Goal: Task Accomplishment & Management: Complete application form

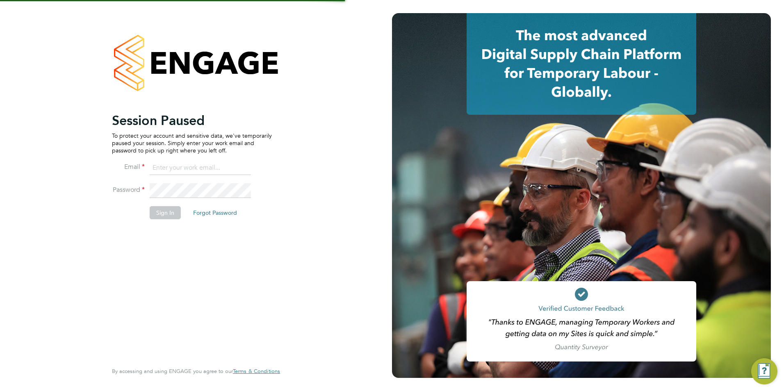
type input "Avais@Carbonrecruitment.co.uk"
click at [166, 211] on button "Sign In" at bounding box center [165, 212] width 31 height 13
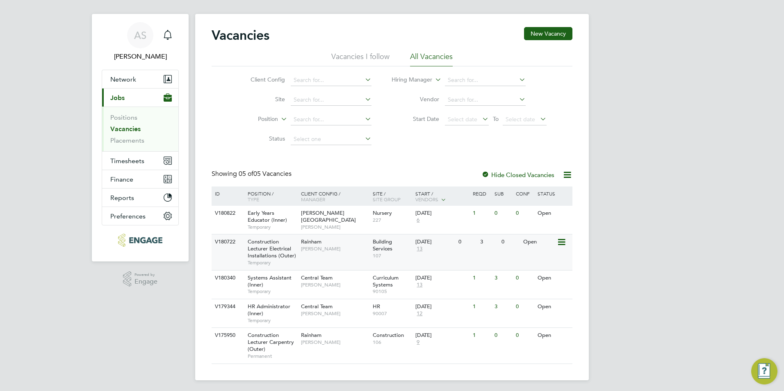
scroll to position [11, 0]
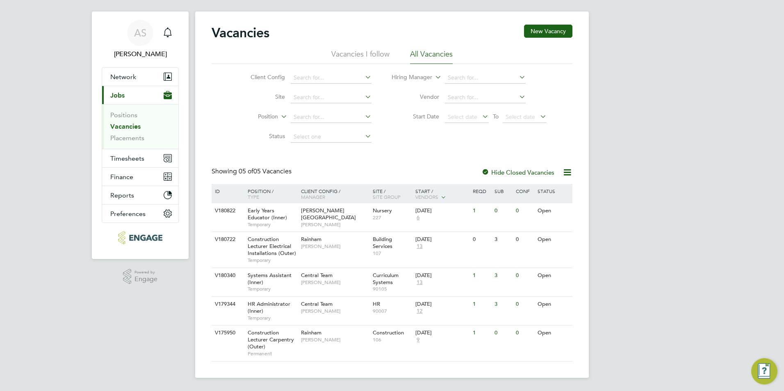
click at [518, 175] on label "Hide Closed Vacancies" at bounding box center [517, 172] width 73 height 8
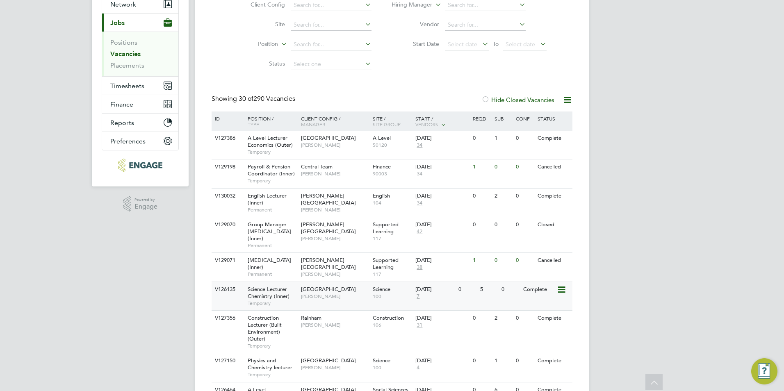
scroll to position [123, 0]
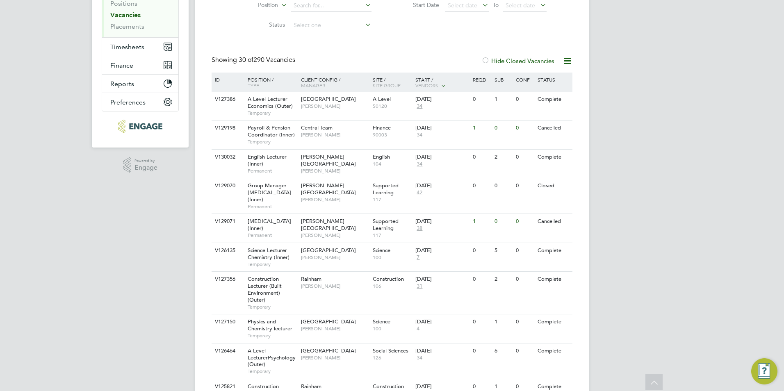
click at [522, 61] on label "Hide Closed Vacancies" at bounding box center [517, 61] width 73 height 8
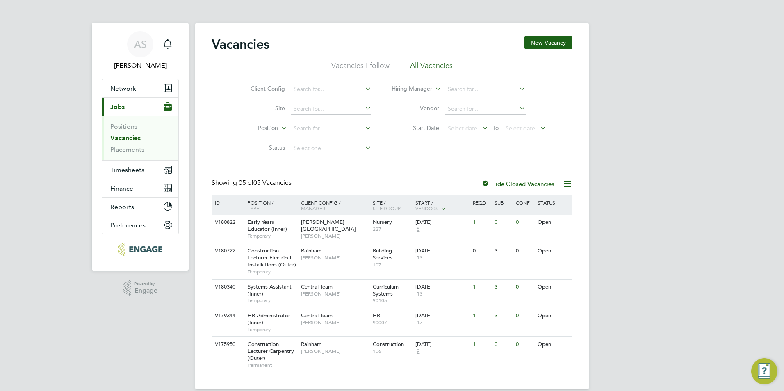
drag, startPoint x: 479, startPoint y: 390, endPoint x: 482, endPoint y: 398, distance: 8.3
click at [482, 391] on html "AS Avais Sabir Notifications Applications: Network Team Members Businesses Site…" at bounding box center [392, 201] width 784 height 402
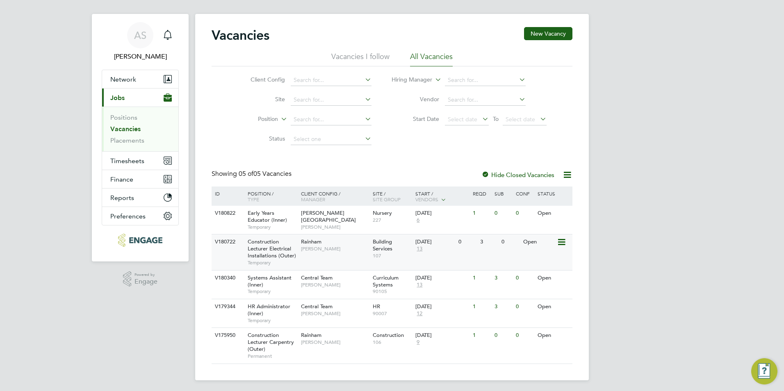
scroll to position [11, 0]
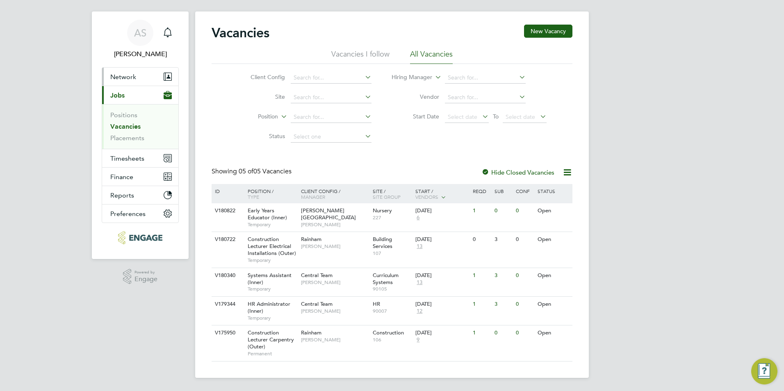
click at [132, 85] on button "Network" at bounding box center [140, 77] width 76 height 18
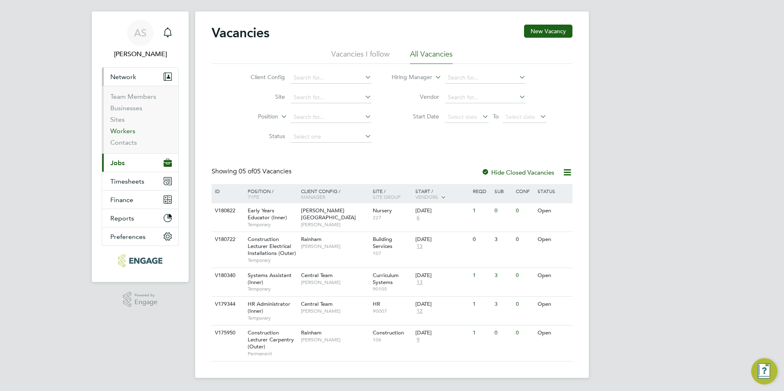
click at [120, 128] on link "Workers" at bounding box center [122, 131] width 25 height 8
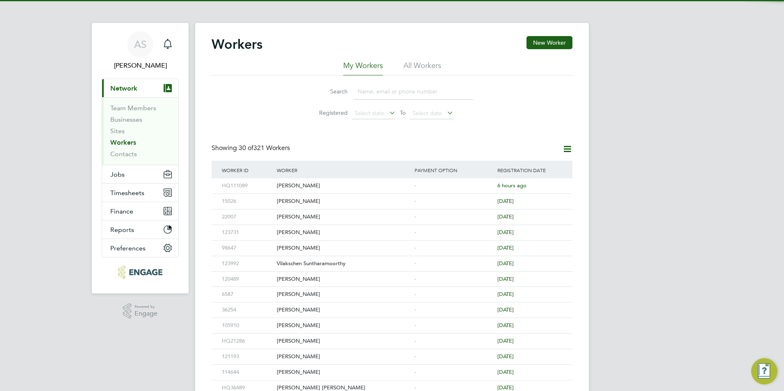
click at [372, 94] on input at bounding box center [413, 92] width 120 height 16
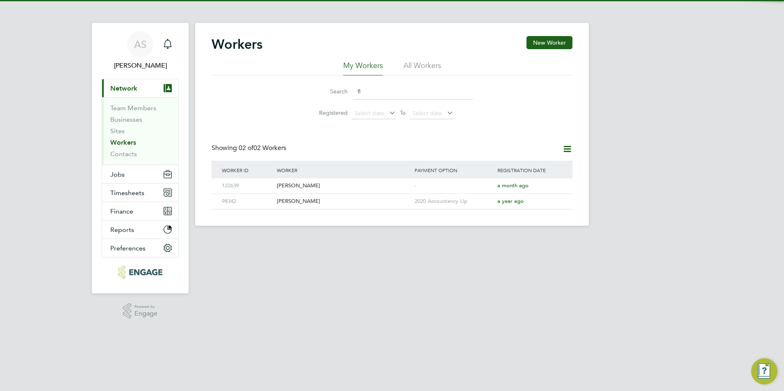
type input "f"
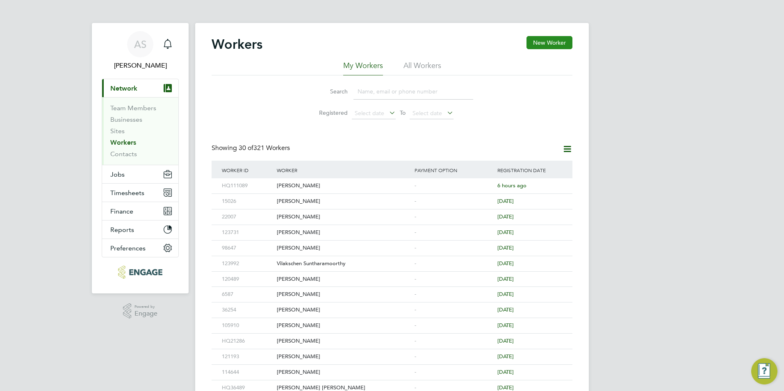
click at [534, 47] on button "New Worker" at bounding box center [549, 42] width 46 height 13
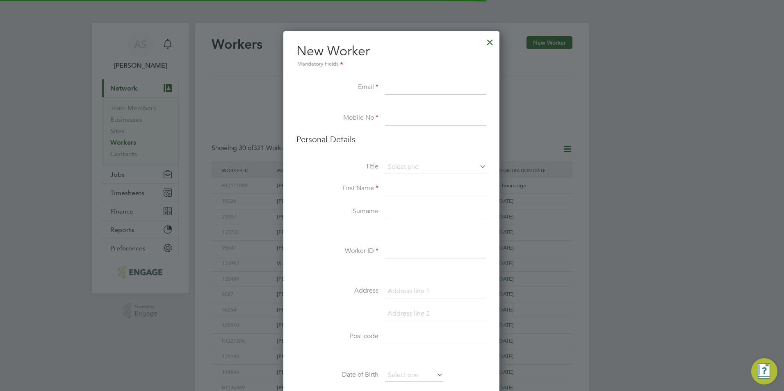
scroll to position [693, 217]
paste input "kemiObas@hotmail.com"
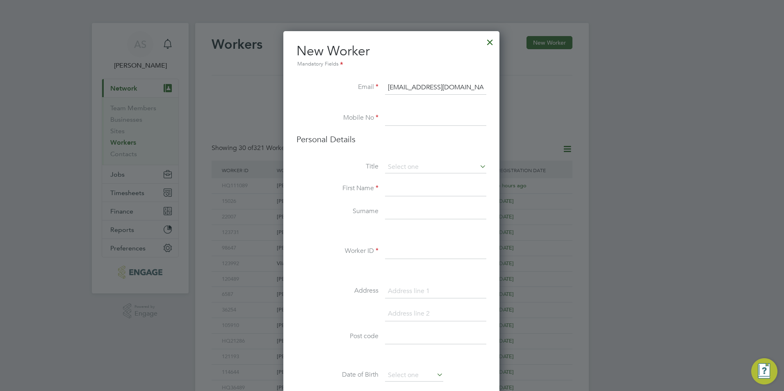
type input "kemiObas@hotmail.com"
drag, startPoint x: 437, startPoint y: 117, endPoint x: 440, endPoint y: 122, distance: 5.5
click at [437, 117] on input at bounding box center [435, 118] width 101 height 15
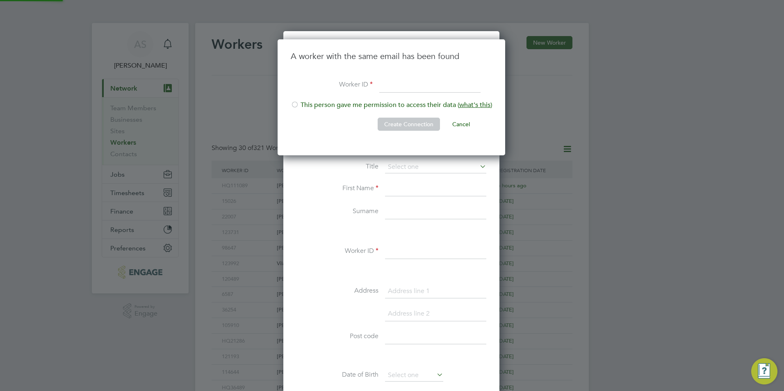
scroll to position [116, 229]
click at [416, 106] on li "This person gave me permission to access their data ( what's this )" at bounding box center [391, 109] width 201 height 17
click at [414, 89] on input at bounding box center [429, 85] width 101 height 15
paste input "98112"
type input "H198112"
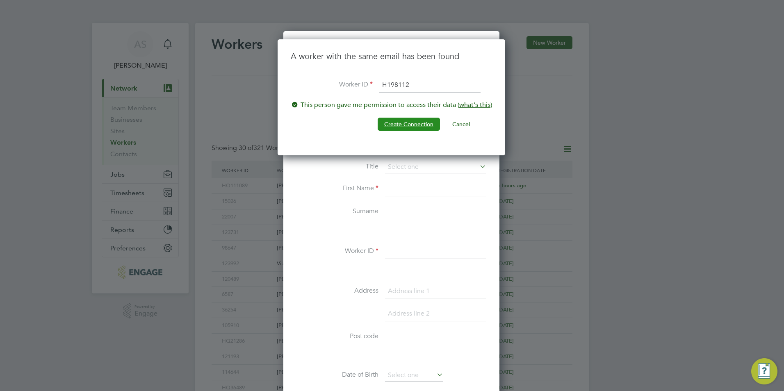
click at [430, 121] on button "Create Connection" at bounding box center [408, 124] width 62 height 13
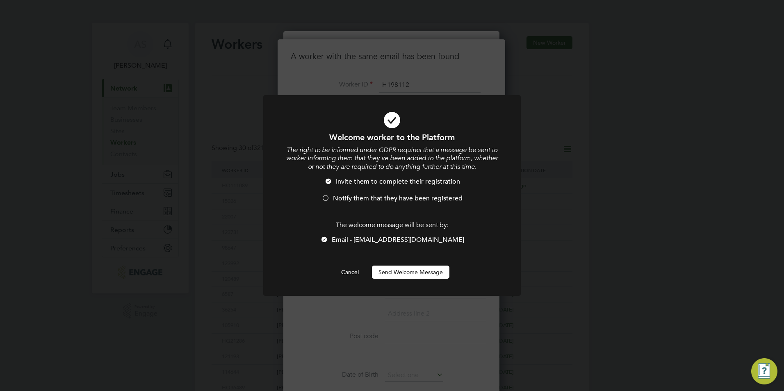
click at [414, 197] on span "Notify them that they have been registered" at bounding box center [397, 198] width 129 height 8
click at [395, 270] on button "Send Welcome Message" at bounding box center [410, 272] width 77 height 13
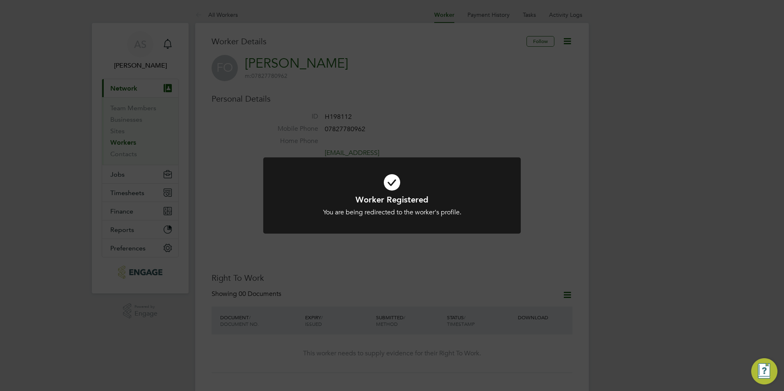
click at [272, 220] on div at bounding box center [391, 195] width 257 height 77
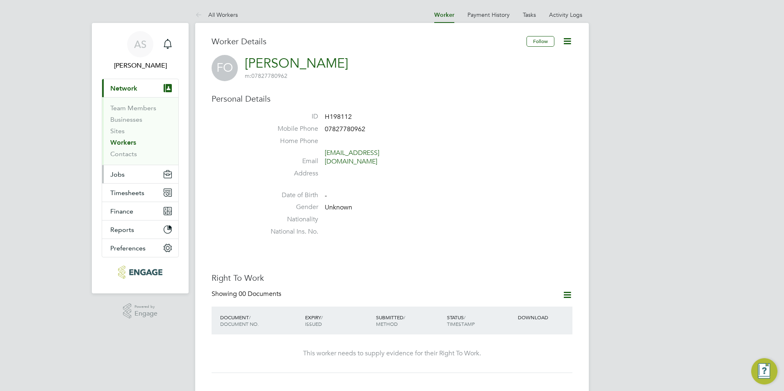
click at [125, 178] on button "Jobs" at bounding box center [140, 174] width 76 height 18
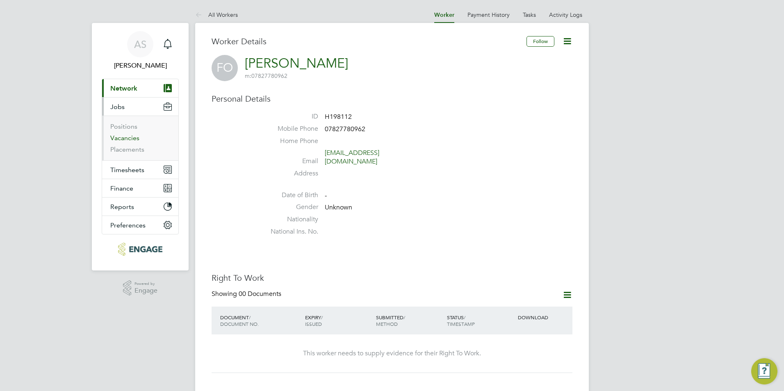
click at [132, 139] on link "Vacancies" at bounding box center [124, 138] width 29 height 8
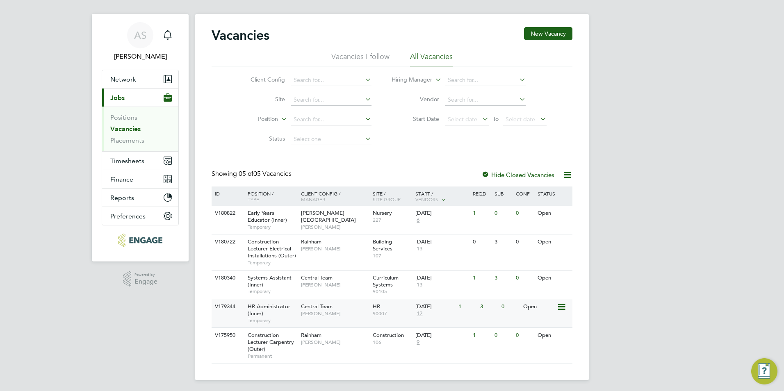
scroll to position [11, 0]
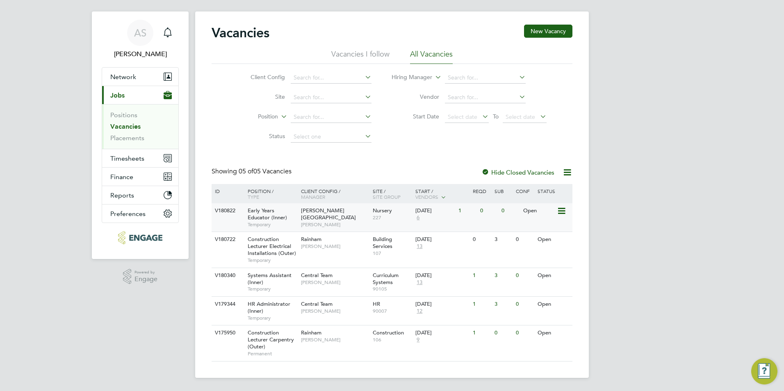
click at [326, 221] on div "Hackney Campus Carol Commin" at bounding box center [335, 217] width 72 height 28
click at [129, 125] on link "Vacancies" at bounding box center [125, 127] width 30 height 8
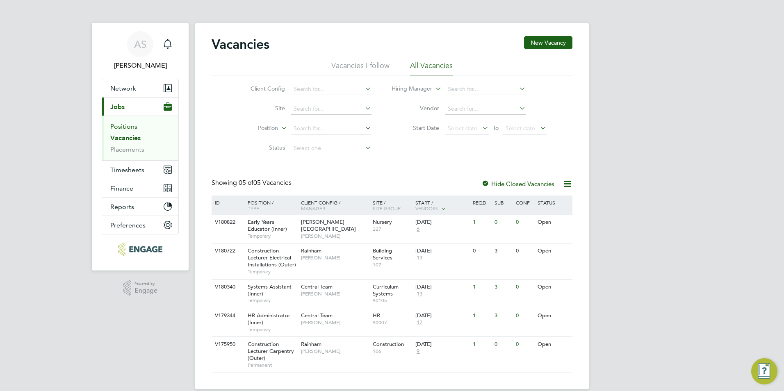
click at [126, 126] on link "Positions" at bounding box center [123, 127] width 27 height 8
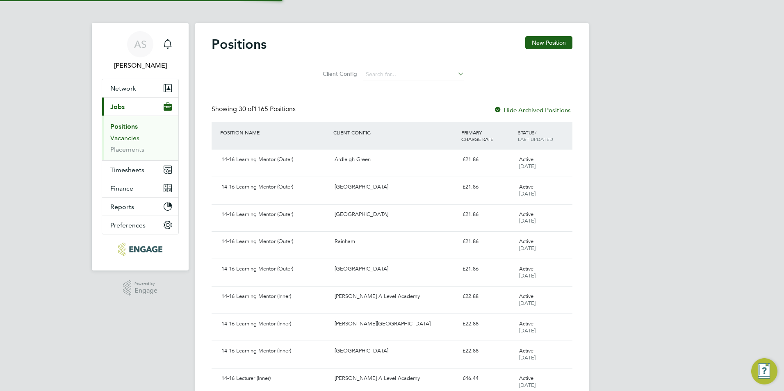
click at [127, 139] on link "Vacancies" at bounding box center [124, 138] width 29 height 8
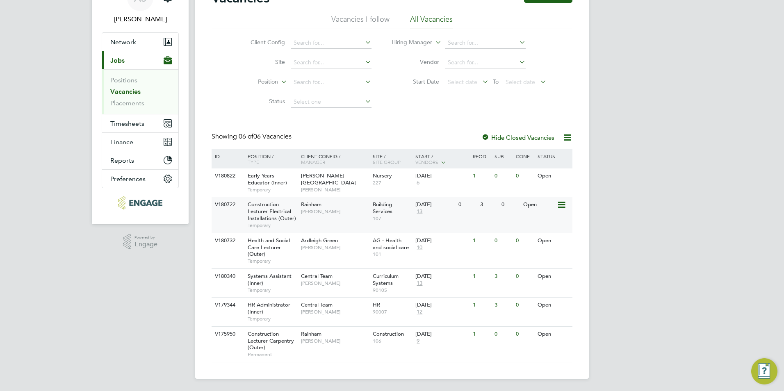
scroll to position [47, 0]
click at [311, 254] on div "Ardleigh Green Roslyn O'Garro" at bounding box center [335, 242] width 72 height 21
click at [326, 250] on span "[PERSON_NAME]" at bounding box center [335, 246] width 68 height 7
click at [310, 245] on span "[PERSON_NAME]" at bounding box center [335, 246] width 68 height 7
click at [420, 248] on span "10" at bounding box center [419, 246] width 8 height 7
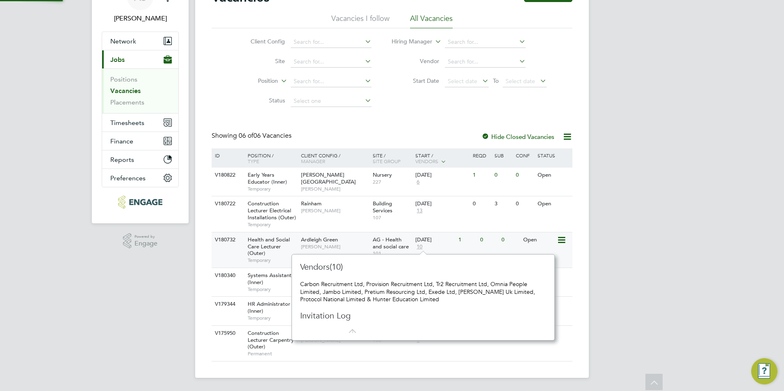
scroll to position [7, 9]
click at [367, 245] on span "[PERSON_NAME]" at bounding box center [335, 246] width 68 height 7
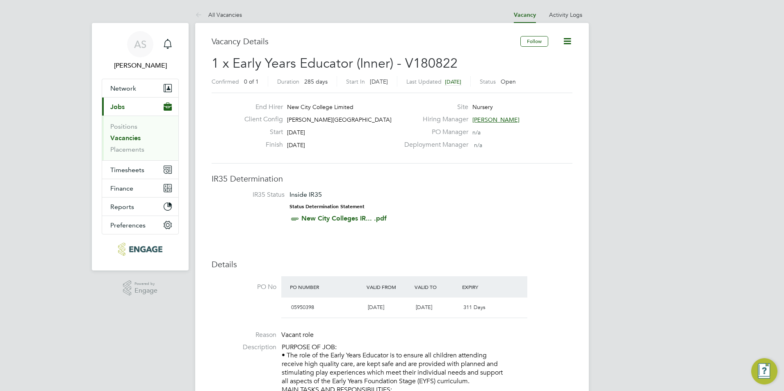
click at [120, 136] on link "Vacancies" at bounding box center [125, 138] width 30 height 8
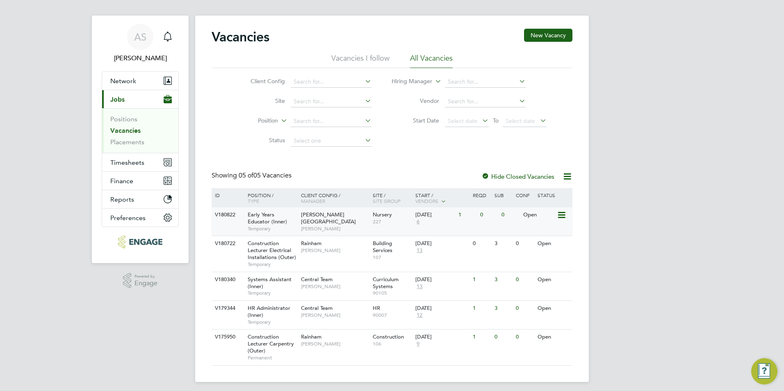
scroll to position [11, 0]
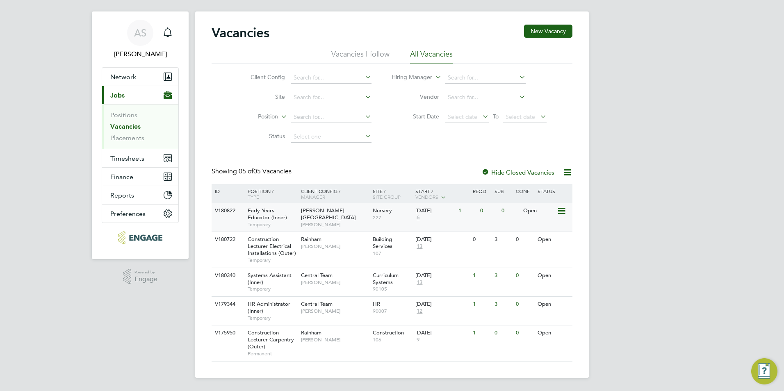
click at [346, 221] on span "[PERSON_NAME]" at bounding box center [335, 224] width 68 height 7
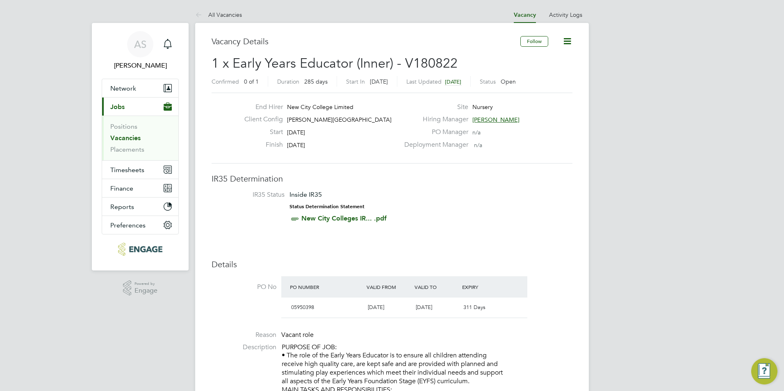
click at [495, 119] on span "[PERSON_NAME]" at bounding box center [495, 119] width 47 height 7
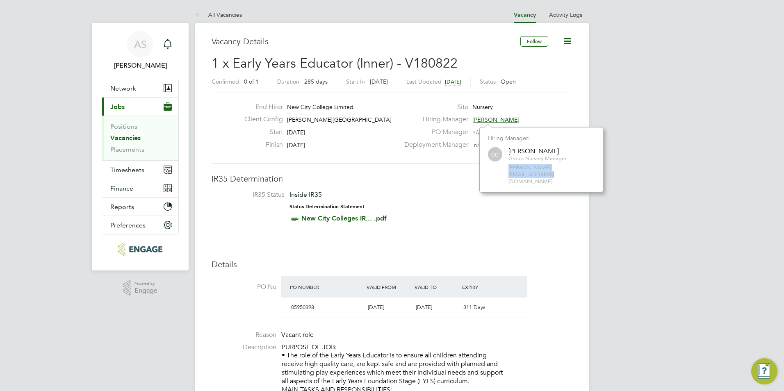
drag, startPoint x: 584, startPoint y: 167, endPoint x: 507, endPoint y: 168, distance: 76.2
click at [507, 168] on div "CC [PERSON_NAME] Group Nursery Manager [PERSON_NAME][EMAIL_ADDRESS][DOMAIN_NAME]" at bounding box center [541, 165] width 107 height 39
drag, startPoint x: 507, startPoint y: 168, endPoint x: 516, endPoint y: 168, distance: 9.0
copy span "[PERSON_NAME][EMAIL_ADDRESS][DOMAIN_NAME]"
click at [532, 163] on div "CC Carol Commin Group Nursery Manager carol.commin@ncclondon.ac.uk" at bounding box center [541, 165] width 107 height 39
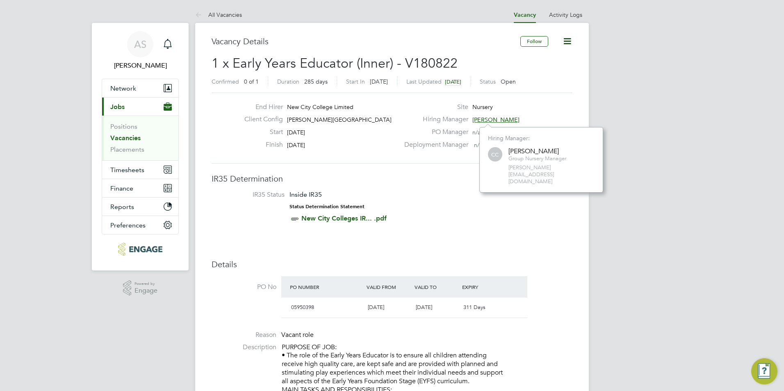
click at [528, 167] on span "carol.commin@ncclondon.ac.uk" at bounding box center [551, 174] width 86 height 21
click at [526, 168] on span "carol.commin@ncclondon.ac.uk" at bounding box center [551, 174] width 86 height 21
click at [493, 199] on li "IR35 Status Inside IR35 Status Determination Statement New City Colleges IR... …" at bounding box center [392, 209] width 344 height 36
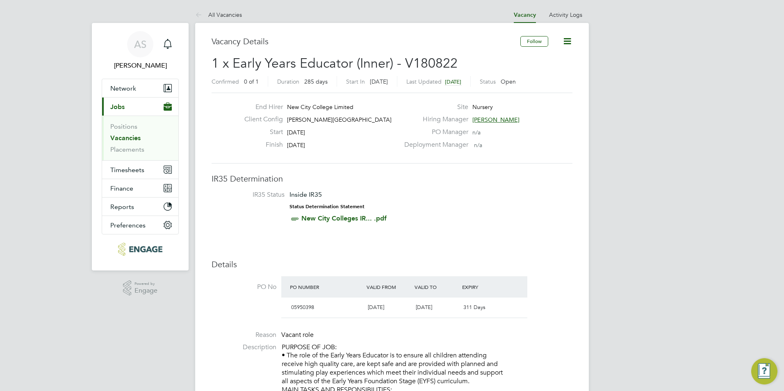
drag, startPoint x: 511, startPoint y: 118, endPoint x: 388, endPoint y: 142, distance: 124.3
click at [388, 142] on div "End Hirer New City College Limited Client Config Hackney Campus Start 22 Sep 20…" at bounding box center [391, 128] width 367 height 50
click at [494, 118] on span "[PERSON_NAME]" at bounding box center [495, 119] width 47 height 7
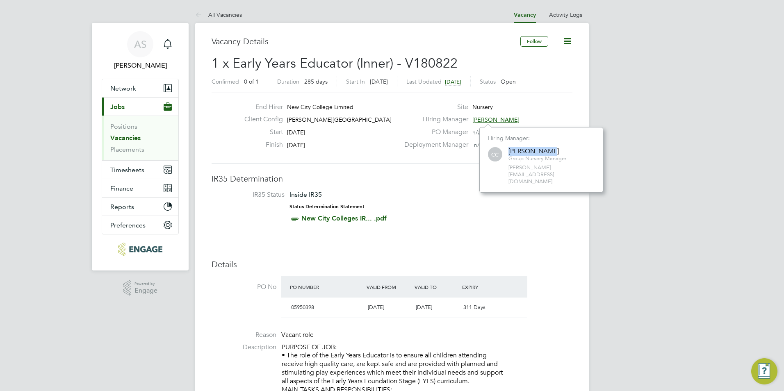
drag, startPoint x: 553, startPoint y: 151, endPoint x: 509, endPoint y: 148, distance: 44.4
click at [509, 148] on div "[PERSON_NAME]" at bounding box center [537, 151] width 58 height 9
drag, startPoint x: 509, startPoint y: 148, endPoint x: 513, endPoint y: 150, distance: 5.3
copy div "[PERSON_NAME]"
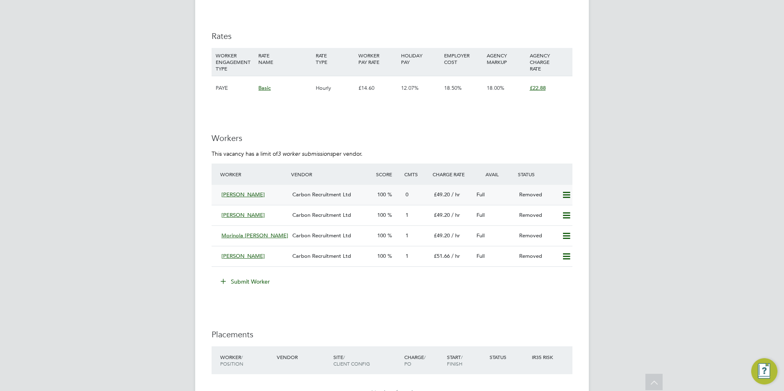
scroll to position [1516, 0]
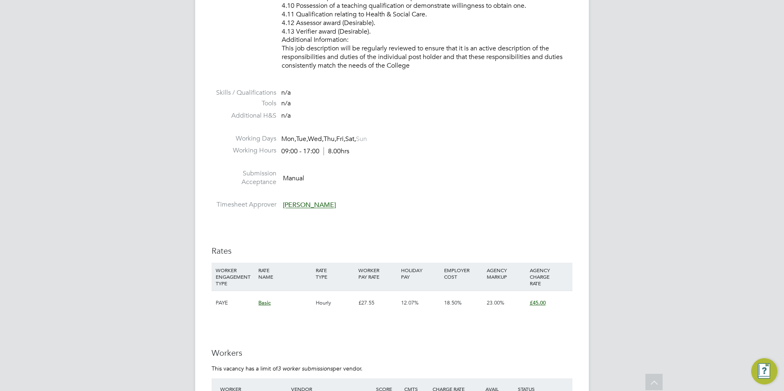
scroll to position [1147, 0]
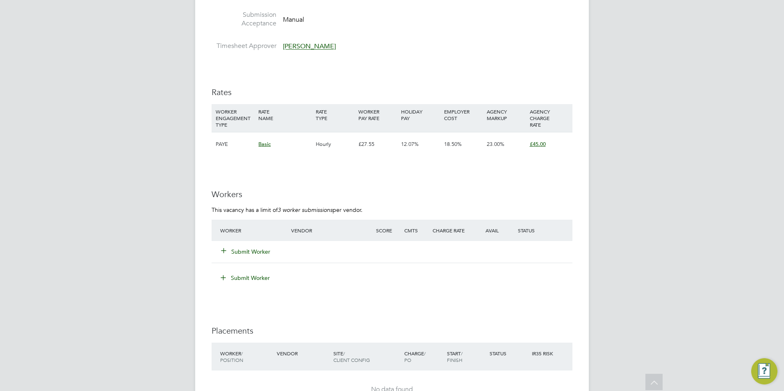
drag, startPoint x: 251, startPoint y: 246, endPoint x: 251, endPoint y: 252, distance: 5.3
click at [251, 246] on div "Submit Worker" at bounding box center [260, 251] width 85 height 15
click at [251, 254] on button "Submit Worker" at bounding box center [245, 252] width 49 height 8
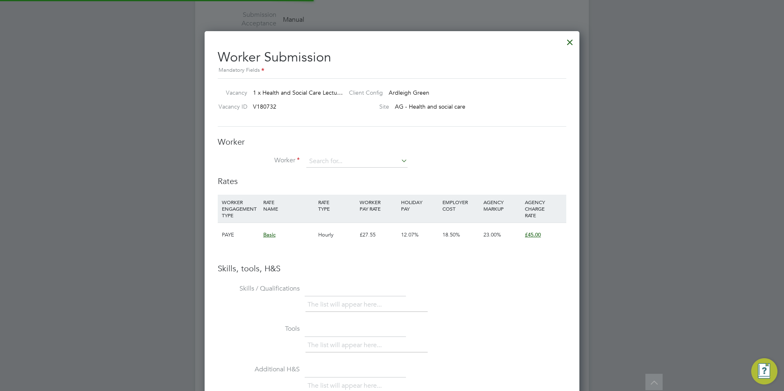
scroll to position [518, 375]
click at [323, 159] on input at bounding box center [356, 161] width 101 height 12
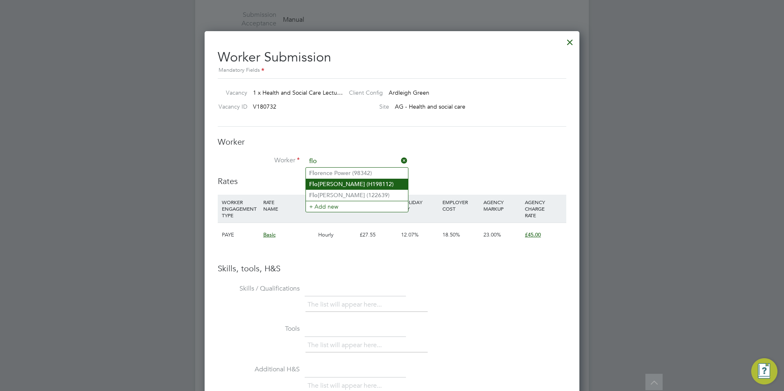
click at [373, 182] on li "Flo rence Obabiyi (H198112)" at bounding box center [357, 184] width 102 height 11
type input "[PERSON_NAME] (H198112)"
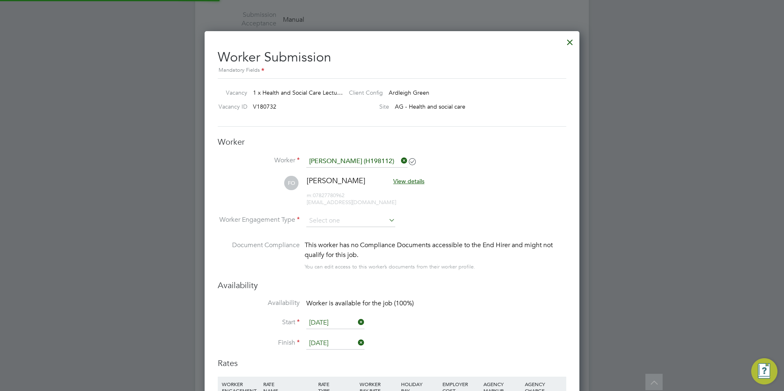
scroll to position [700, 375]
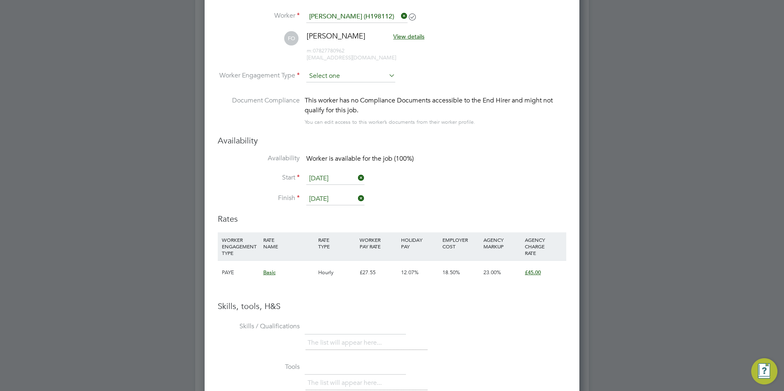
click at [361, 79] on input at bounding box center [350, 76] width 89 height 12
click at [358, 88] on li "Contract" at bounding box center [351, 87] width 90 height 11
type input "Contract"
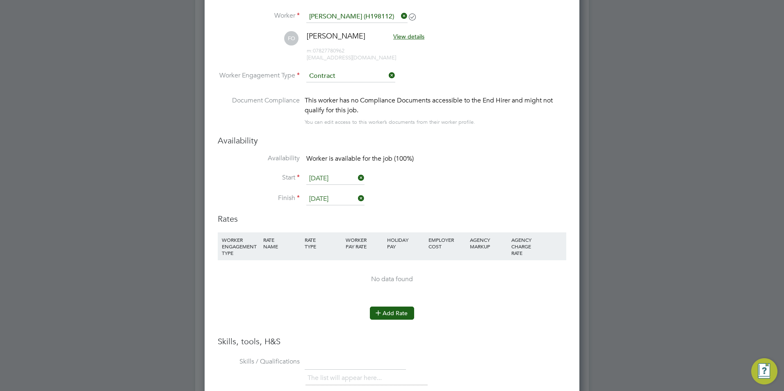
click at [377, 311] on icon at bounding box center [378, 312] width 6 height 6
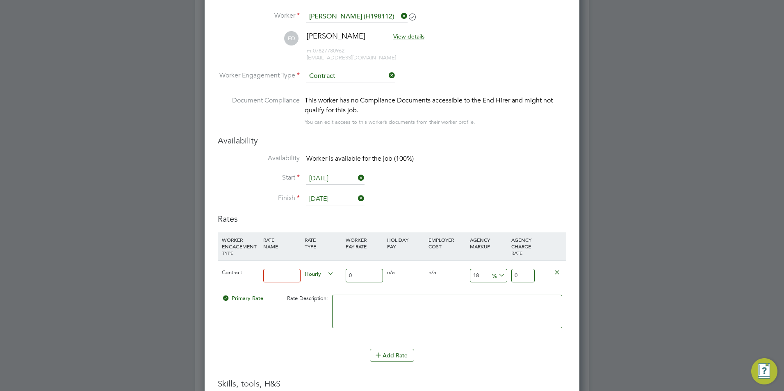
click at [293, 274] on input at bounding box center [281, 276] width 37 height 14
type input "BASIC"
click at [355, 275] on input "0" at bounding box center [363, 276] width 37 height 14
click at [356, 275] on input "0" at bounding box center [363, 276] width 37 height 14
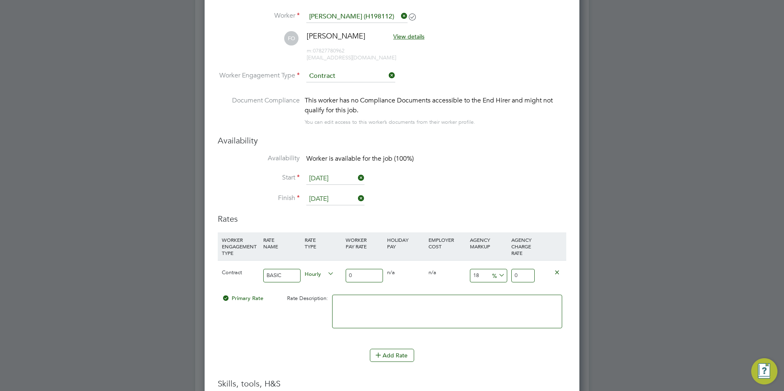
click at [356, 275] on input "0" at bounding box center [363, 276] width 37 height 14
type input "4"
type input "4.72"
type input "45"
type input "53.1"
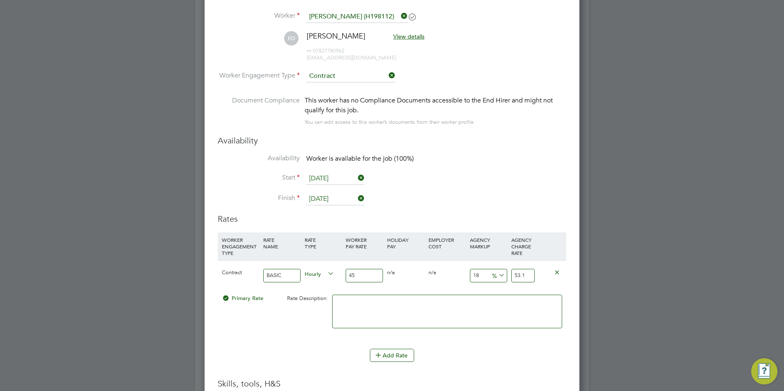
type input "45"
click at [361, 294] on div at bounding box center [447, 316] width 234 height 50
click at [363, 300] on textarea at bounding box center [447, 312] width 230 height 34
click at [484, 275] on input "18" at bounding box center [488, 276] width 37 height 14
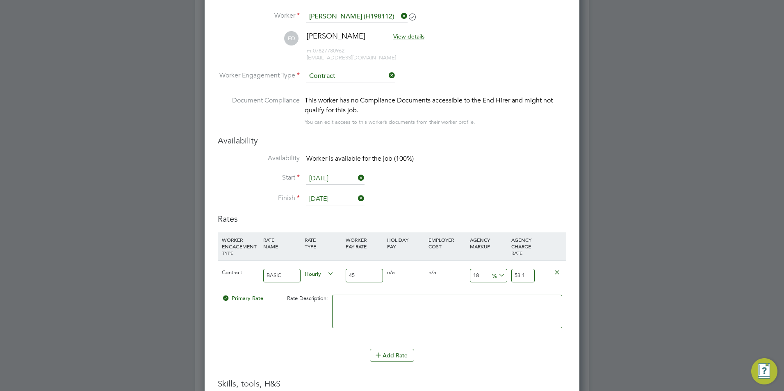
click at [484, 275] on input "18" at bounding box center [488, 276] width 37 height 14
type input "2"
type input "45.9"
type input "23"
type input "55.35"
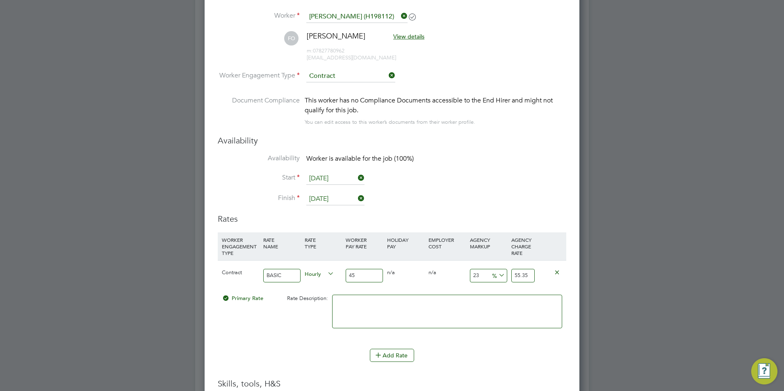
type input "23"
click at [458, 300] on textarea at bounding box center [447, 312] width 230 height 34
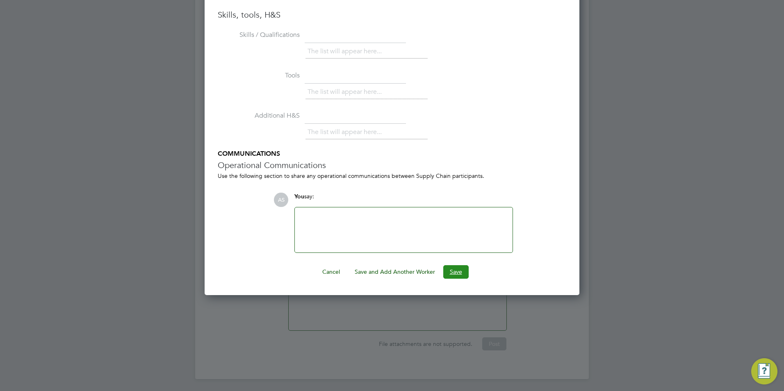
click at [449, 273] on button "Save" at bounding box center [455, 271] width 25 height 13
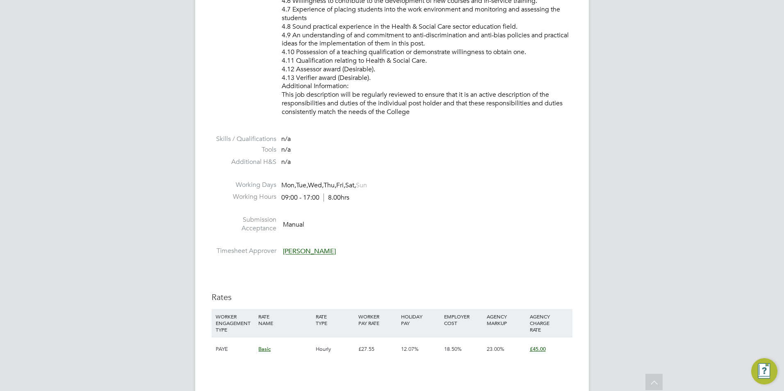
scroll to position [1229, 0]
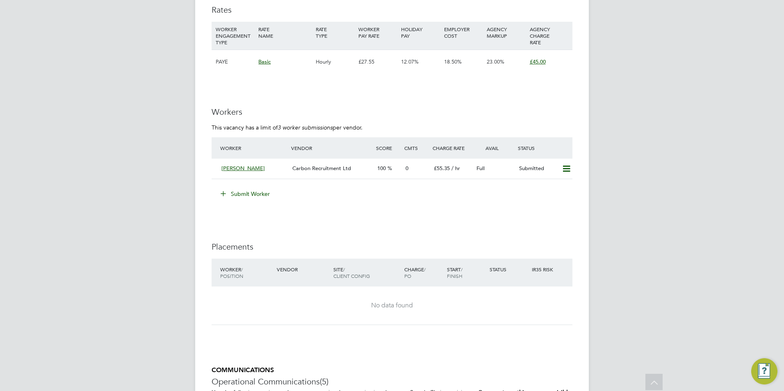
scroll to position [1229, 0]
click at [270, 173] on div "[PERSON_NAME]" at bounding box center [253, 169] width 71 height 14
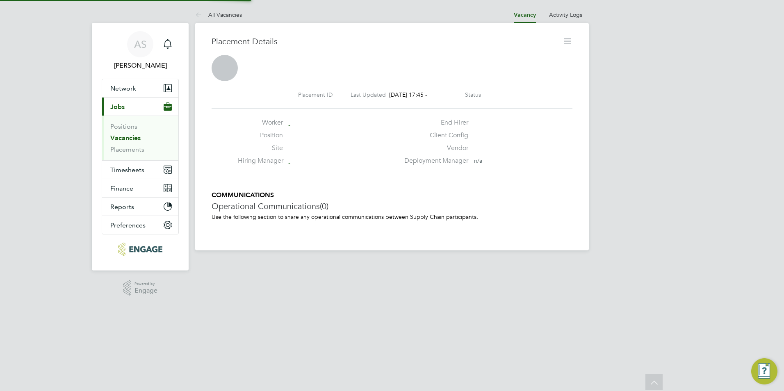
scroll to position [4, 4]
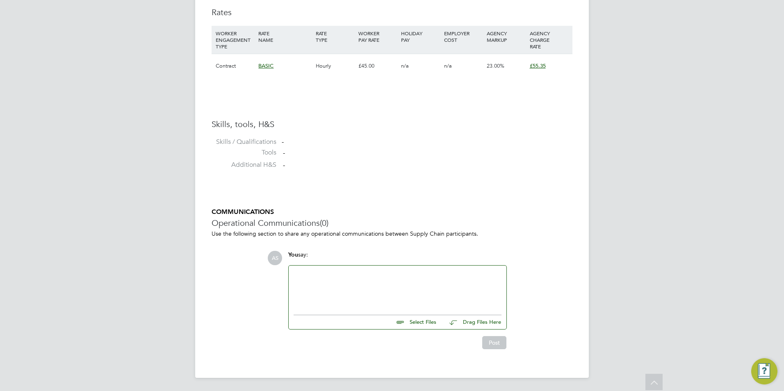
click at [416, 327] on div "Select Files Drag Files Here" at bounding box center [397, 320] width 208 height 18
click at [416, 324] on input "file" at bounding box center [439, 320] width 123 height 11
type input "C:\fakepath\Florence Obabiyi NCC vetting form.docx"
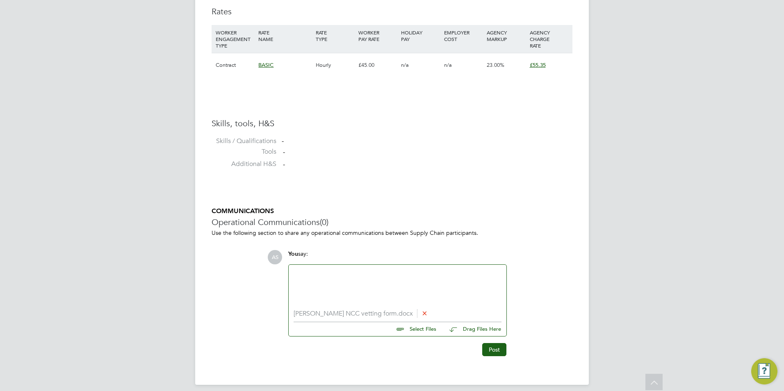
click at [351, 283] on div at bounding box center [397, 287] width 208 height 35
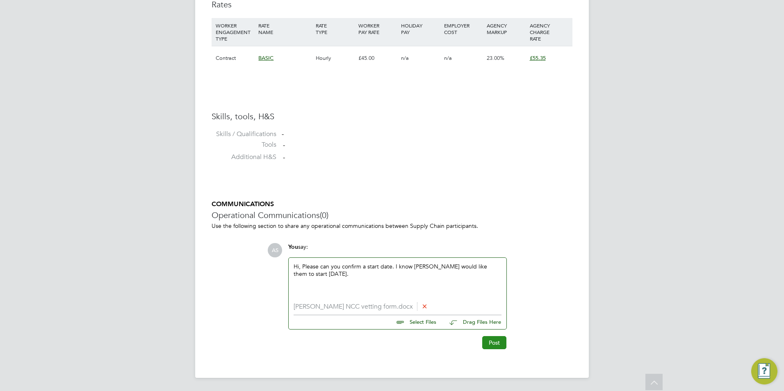
click at [500, 345] on button "Post" at bounding box center [494, 342] width 24 height 13
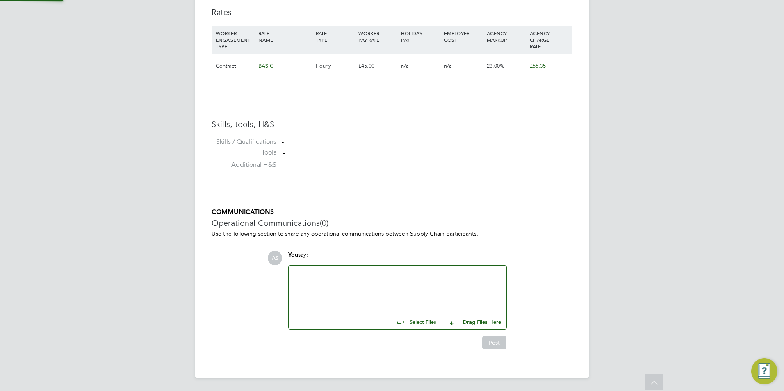
scroll to position [566, 0]
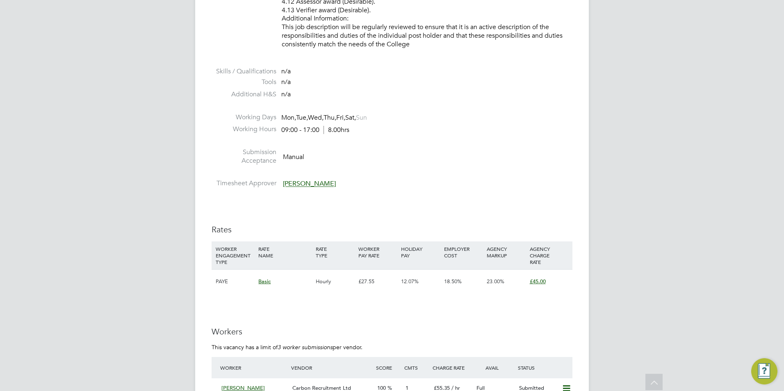
scroll to position [1106, 0]
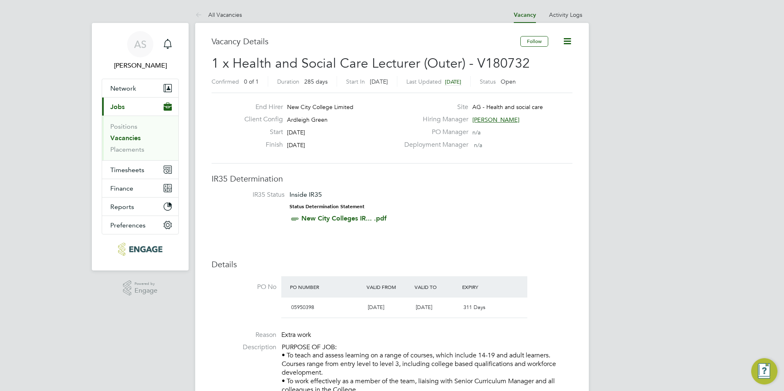
click at [201, 12] on icon at bounding box center [200, 15] width 10 height 10
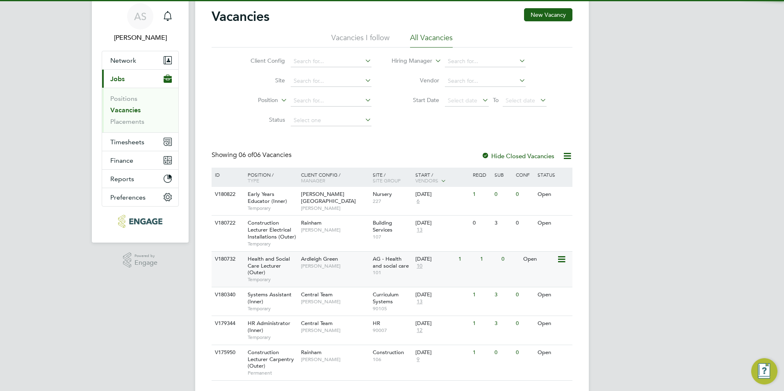
scroll to position [47, 0]
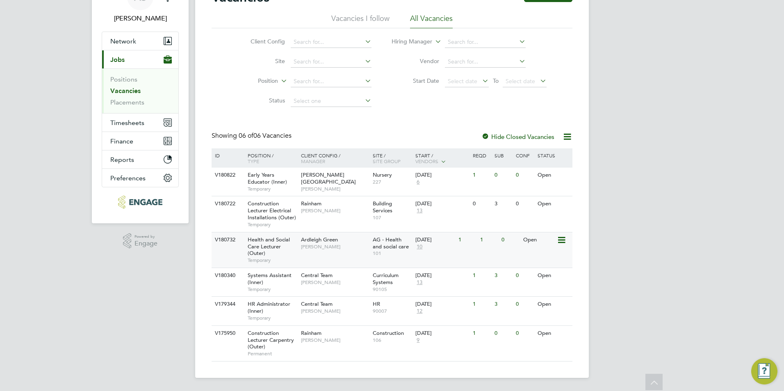
click at [313, 252] on div "Ardleigh Green [PERSON_NAME]" at bounding box center [335, 242] width 72 height 21
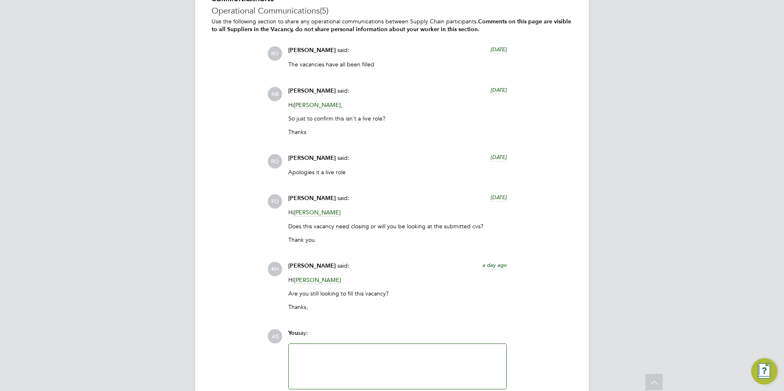
scroll to position [1660, 0]
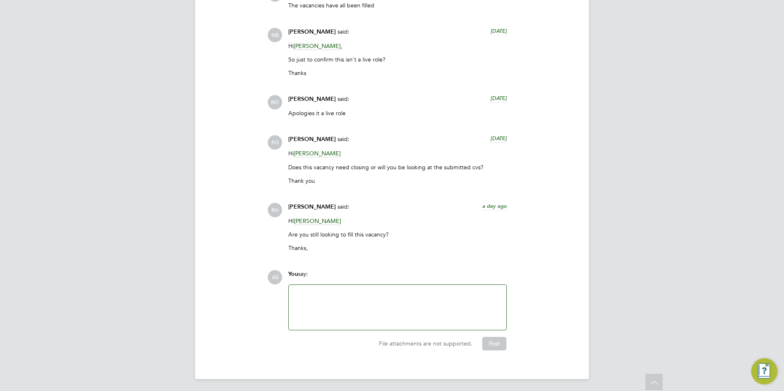
click at [368, 313] on div at bounding box center [397, 307] width 208 height 35
click at [308, 203] on span "[PERSON_NAME]" at bounding box center [312, 206] width 48 height 7
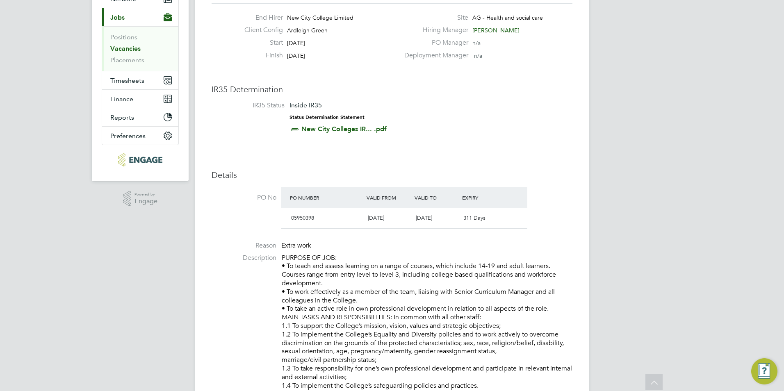
scroll to position [0, 0]
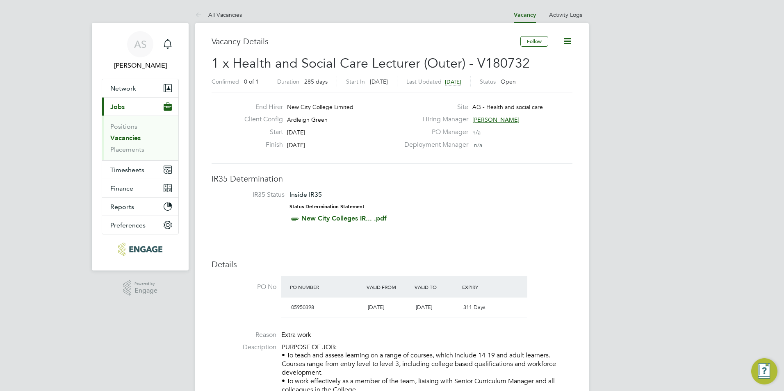
click at [136, 137] on link "Vacancies" at bounding box center [125, 138] width 30 height 8
